Goal: Information Seeking & Learning: Learn about a topic

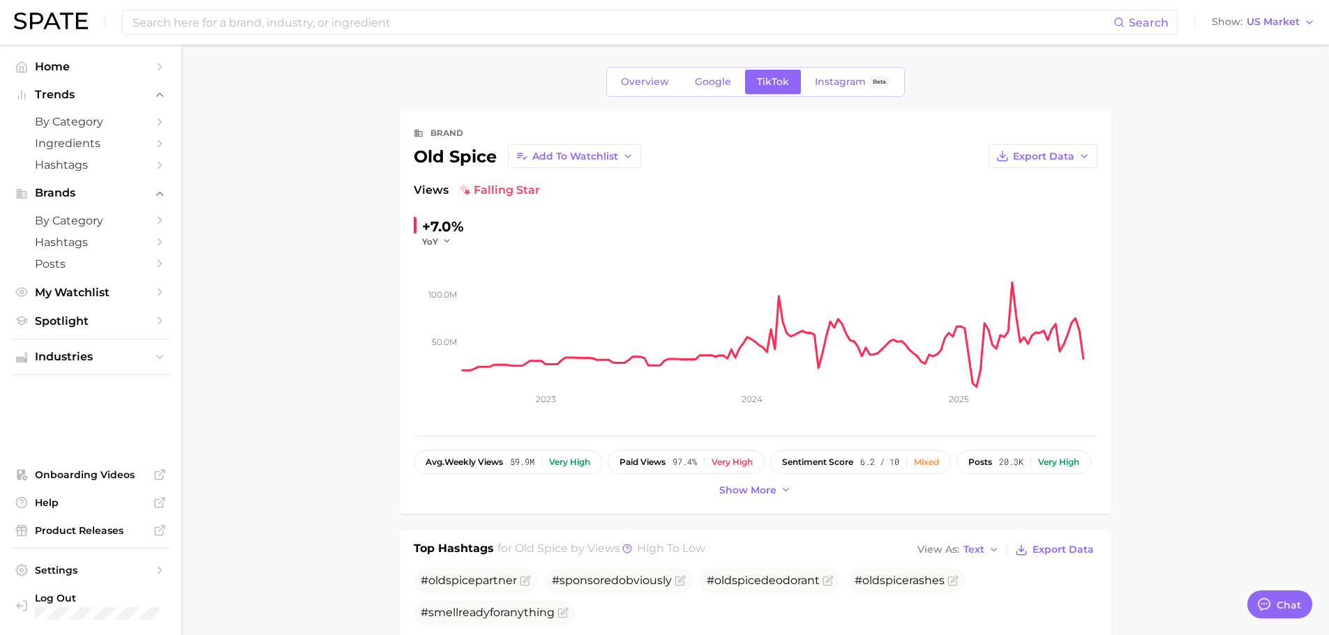
type textarea "x"
